Goal: Browse casually

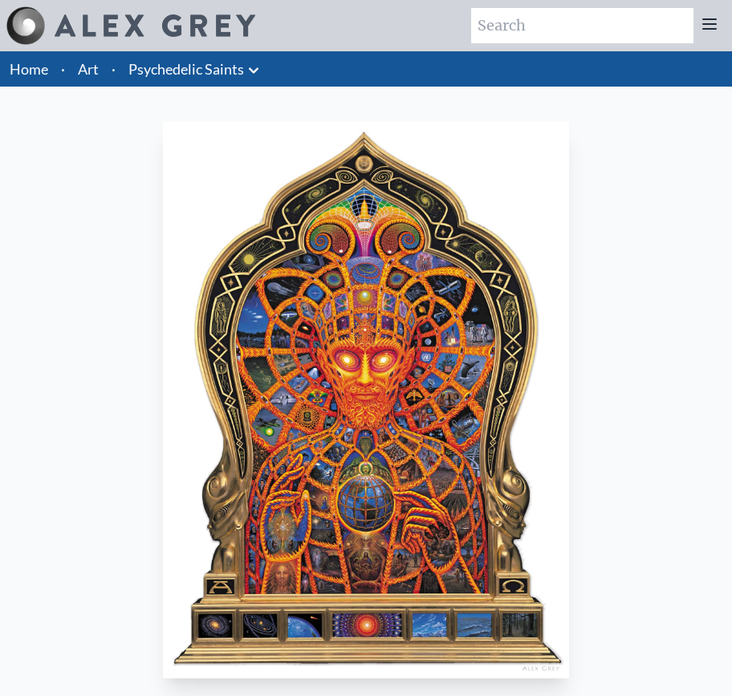
scroll to position [121, 0]
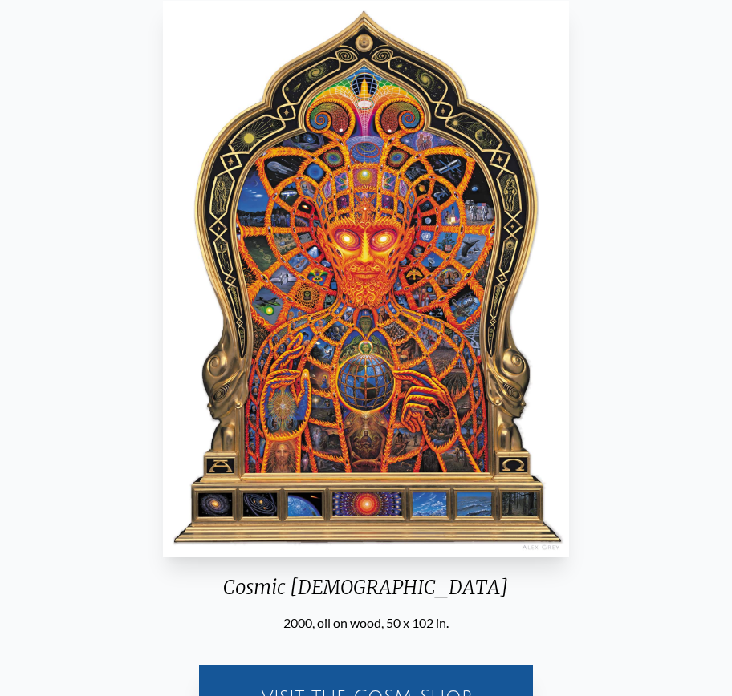
click at [391, 290] on img "12 / 15" at bounding box center [366, 279] width 406 height 557
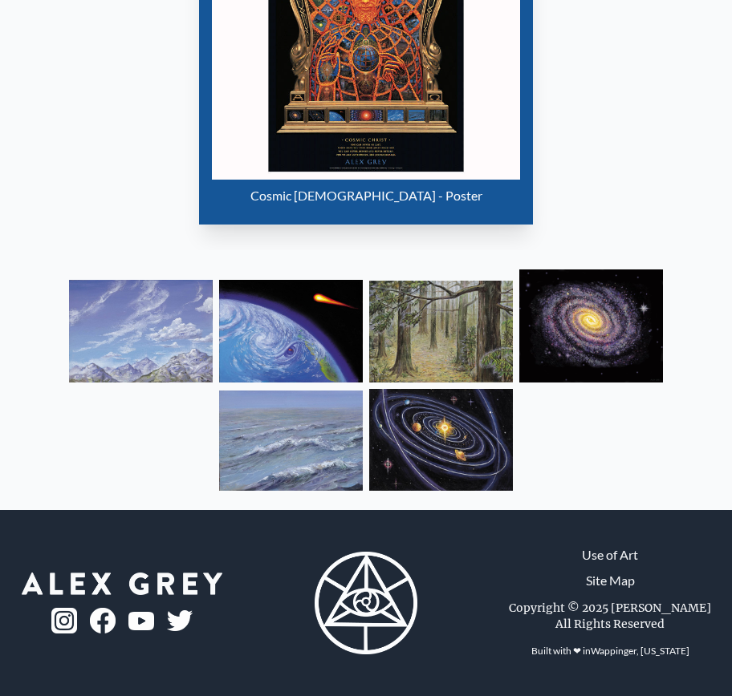
scroll to position [0, 0]
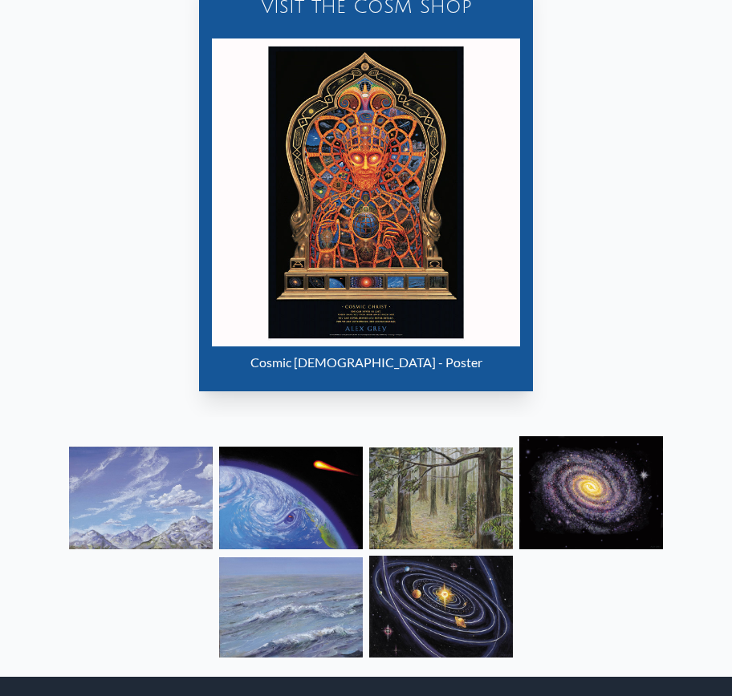
scroll to position [979, 0]
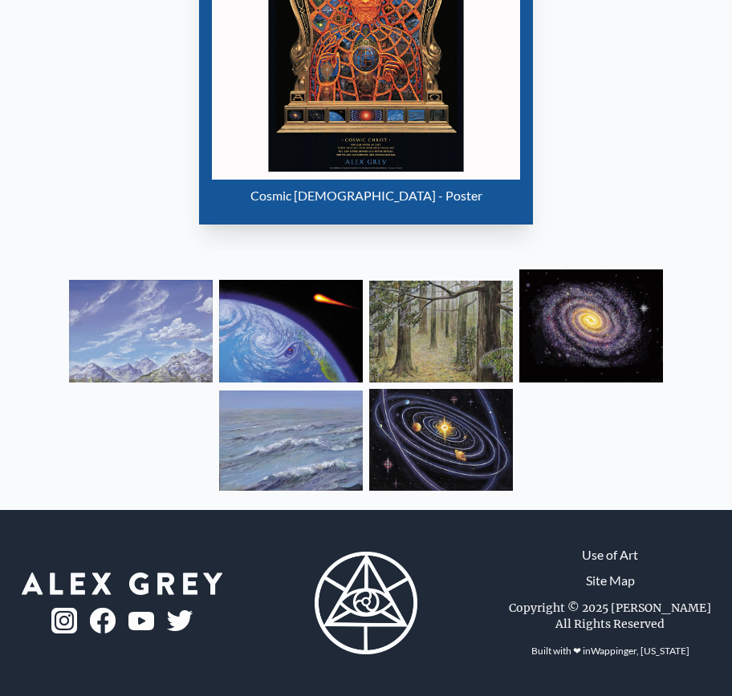
click at [364, 165] on img "87 / 133" at bounding box center [366, 26] width 308 height 308
